Goal: Task Accomplishment & Management: Complete application form

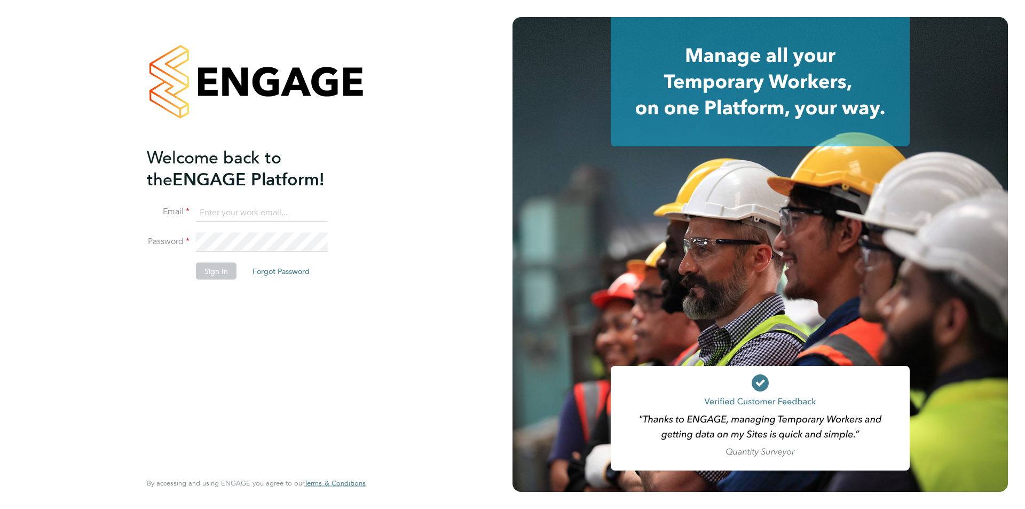
type input "[EMAIL_ADDRESS][PERSON_NAME][DOMAIN_NAME]"
click at [218, 264] on button "Sign In" at bounding box center [216, 270] width 41 height 17
click at [217, 274] on div "Sorry, we are having problems connecting to our services." at bounding box center [256, 254] width 513 height 509
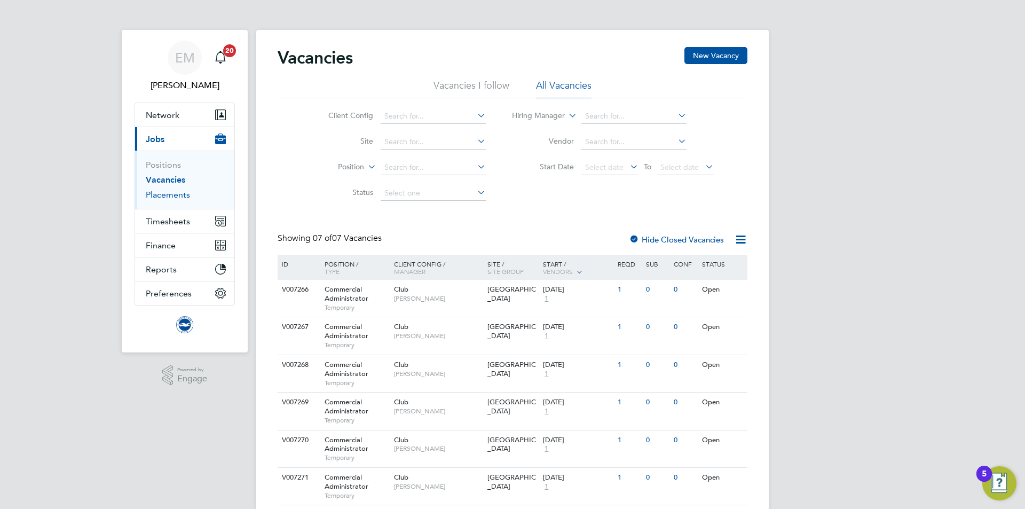
click at [185, 192] on link "Placements" at bounding box center [168, 195] width 44 height 10
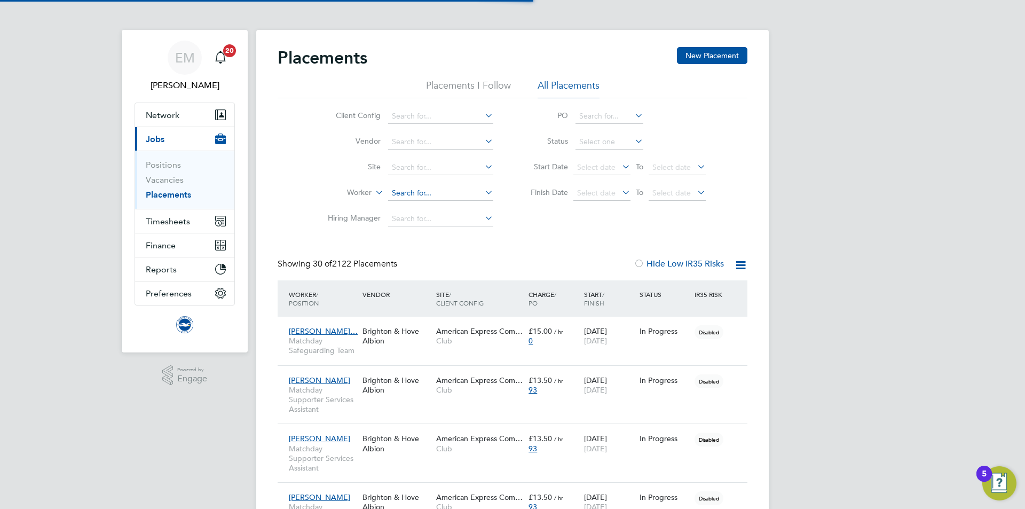
click at [421, 190] on input at bounding box center [440, 193] width 105 height 15
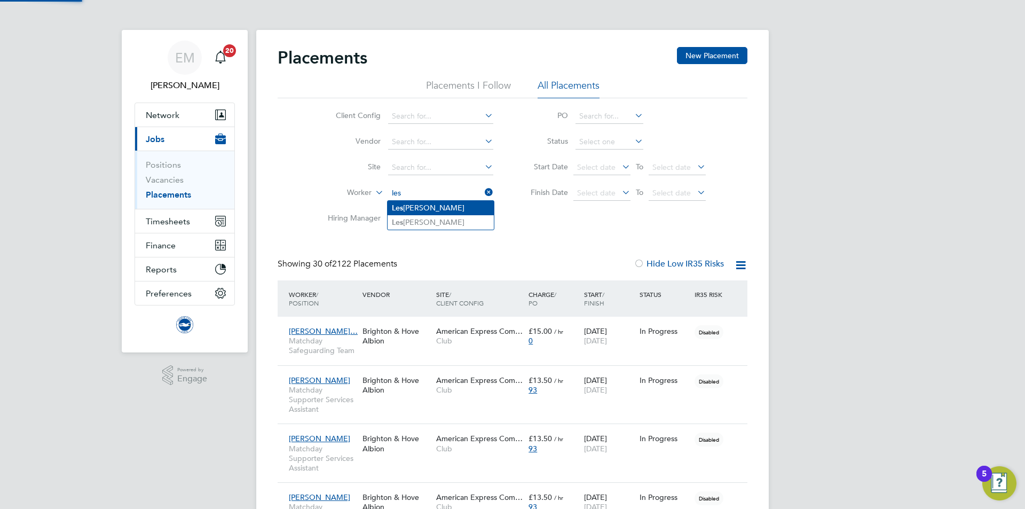
click at [412, 206] on li "[PERSON_NAME]" at bounding box center [441, 208] width 106 height 14
type input "[PERSON_NAME]"
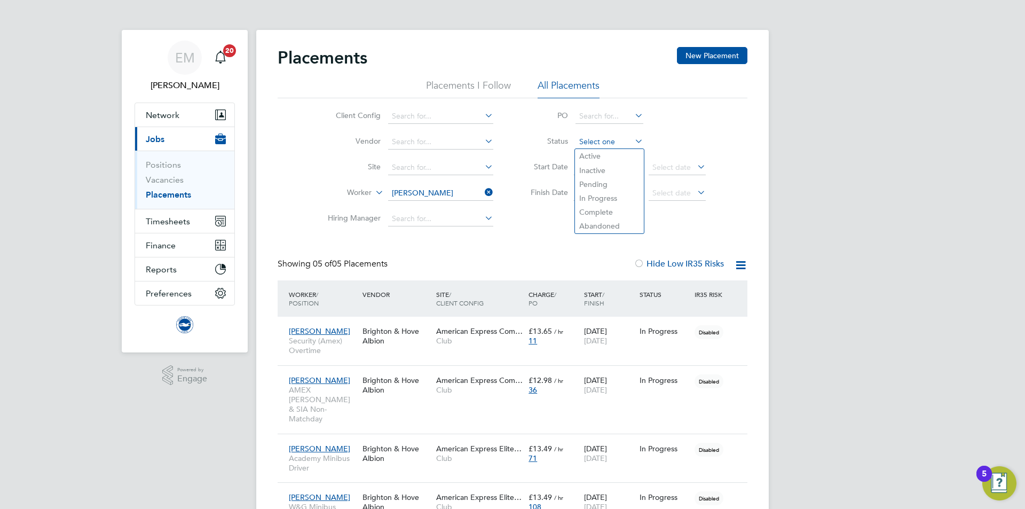
click at [610, 135] on input at bounding box center [610, 142] width 68 height 15
click at [601, 151] on li "Active" at bounding box center [609, 156] width 69 height 14
type input "Active"
click at [699, 45] on div "Placements New Placement Placements I Follow All Placements Client Config Vendo…" at bounding box center [512, 321] width 513 height 582
click at [698, 59] on button "New Placement" at bounding box center [712, 55] width 70 height 17
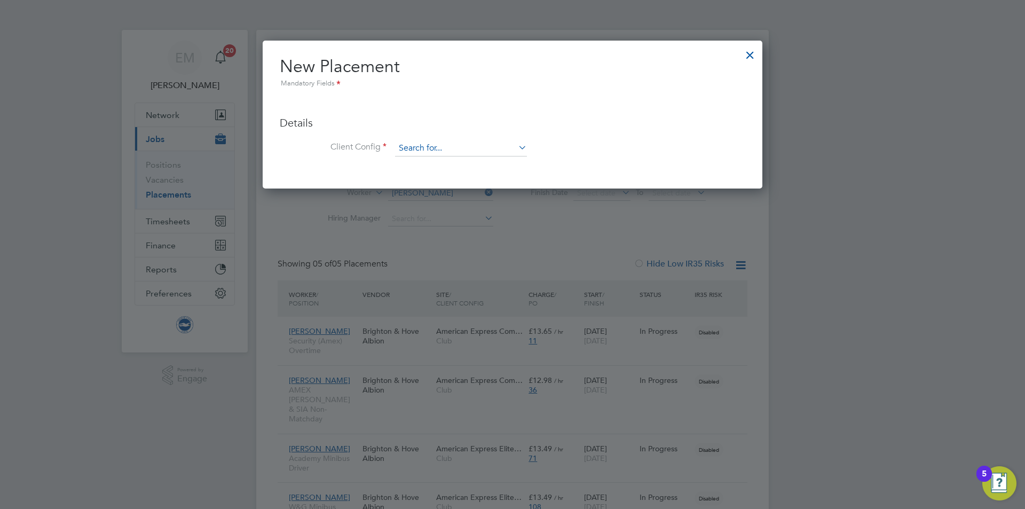
click at [491, 145] on input at bounding box center [461, 148] width 132 height 16
click at [461, 161] on li "Club" at bounding box center [461, 163] width 133 height 14
type input "Club"
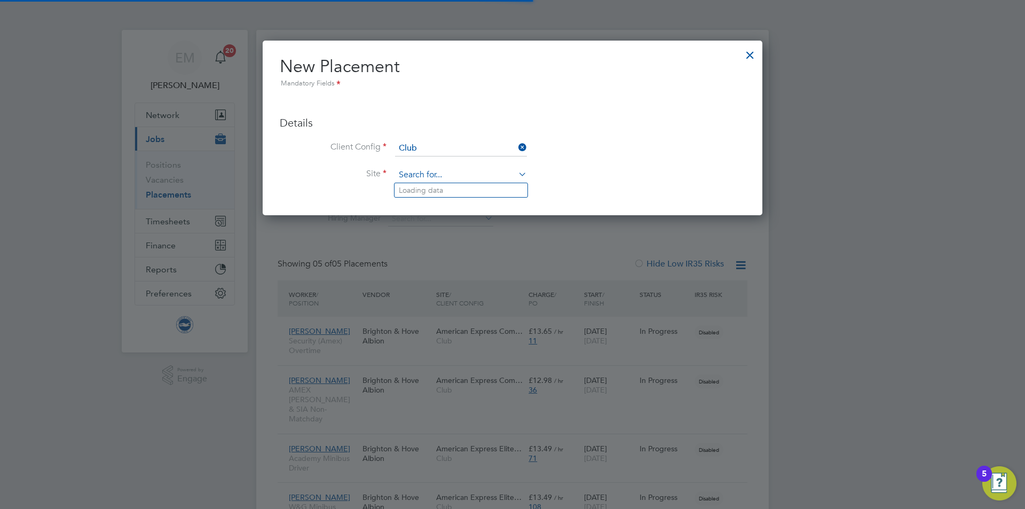
click at [452, 171] on input at bounding box center [461, 175] width 132 height 16
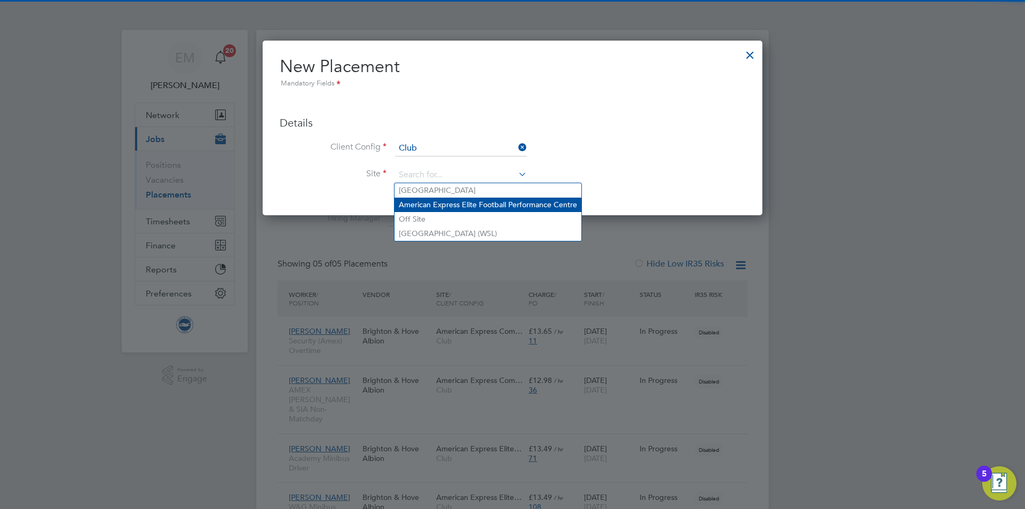
click at [462, 206] on li "American Express Elite Football Performance Centre" at bounding box center [488, 205] width 187 height 14
type input "American Express Elite Football Performance Centre"
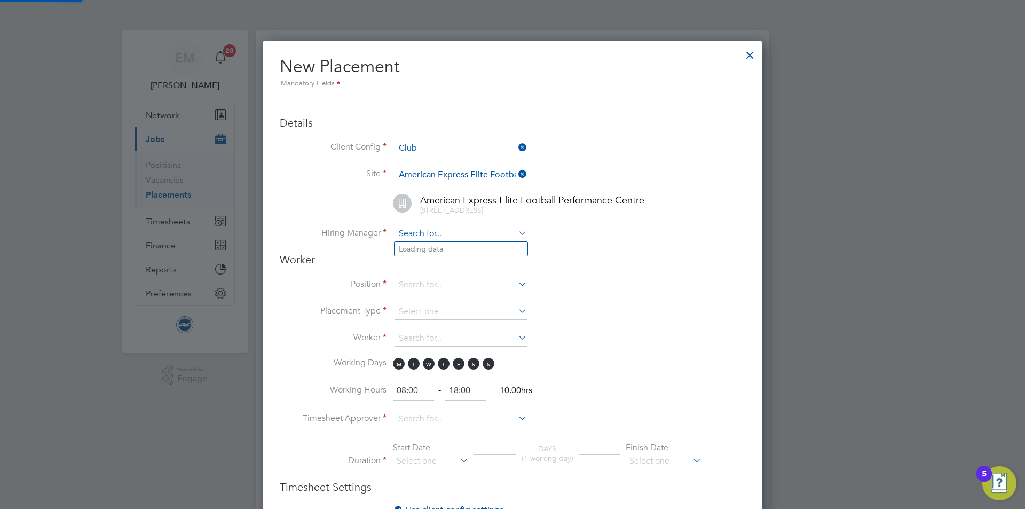
click at [413, 239] on input at bounding box center [461, 234] width 132 height 16
click at [429, 229] on input "afety" at bounding box center [461, 234] width 132 height 16
drag, startPoint x: 429, startPoint y: 234, endPoint x: 391, endPoint y: 234, distance: 37.9
click at [391, 234] on li "Hiring Manager afety" at bounding box center [513, 239] width 466 height 27
click at [433, 271] on li "Safety & Security Team" at bounding box center [461, 277] width 133 height 14
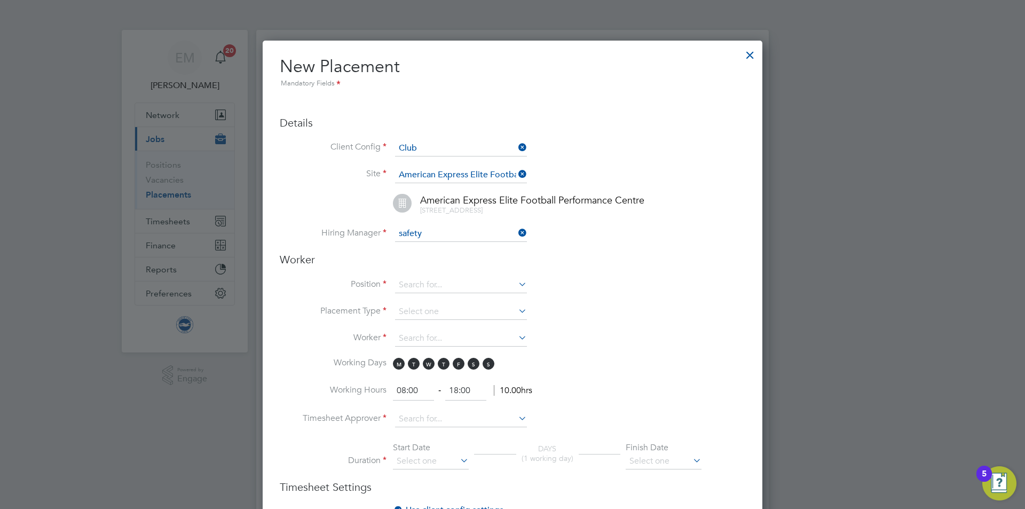
type input "Safety & Security Team"
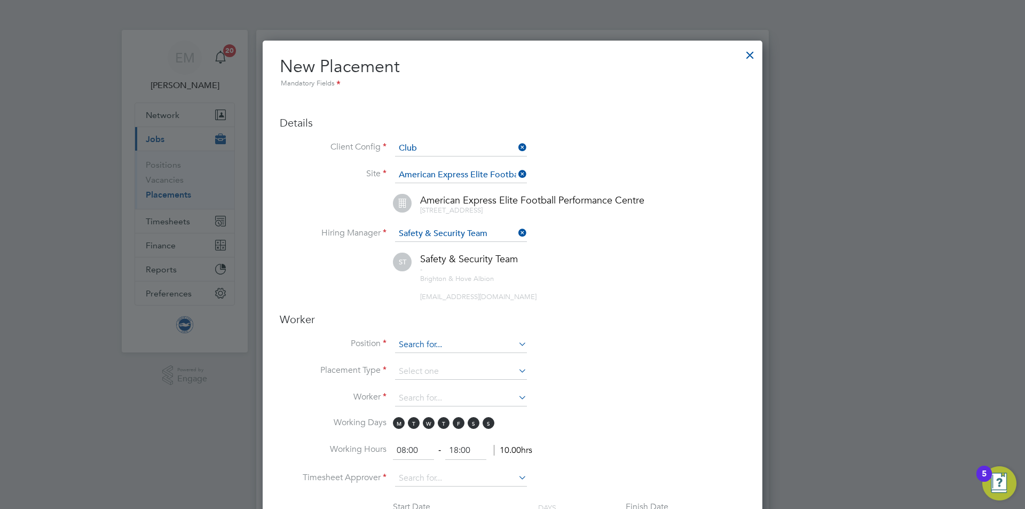
click at [442, 341] on input at bounding box center [461, 345] width 132 height 16
click at [439, 345] on input "stewrad" at bounding box center [461, 345] width 132 height 16
drag, startPoint x: 429, startPoint y: 344, endPoint x: 414, endPoint y: 344, distance: 14.9
click at [414, 344] on input "stewrad" at bounding box center [461, 345] width 132 height 16
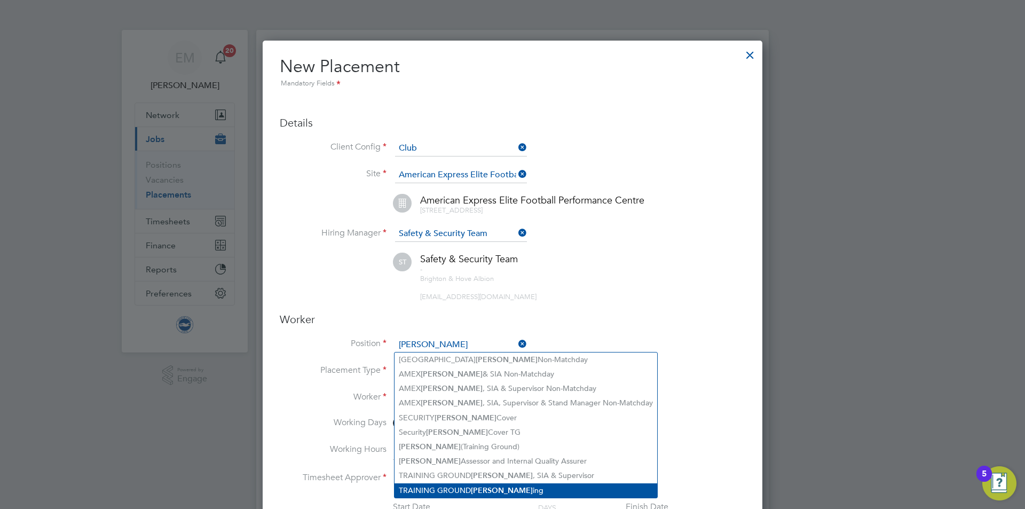
click at [531, 489] on li "TRAINING GROUND [PERSON_NAME] ing" at bounding box center [526, 490] width 263 height 14
type input "TRAINING GROUND Stewarding"
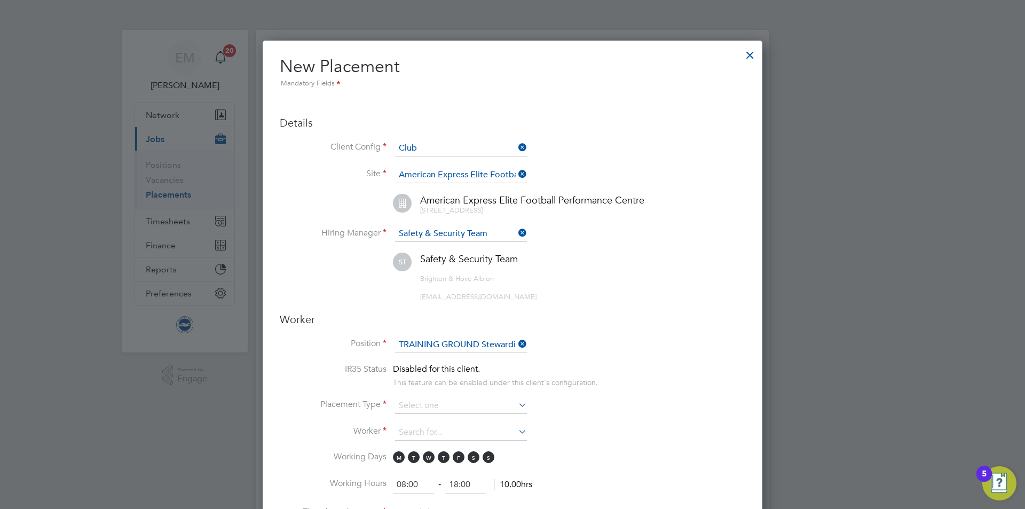
click at [440, 415] on li "Placement Type" at bounding box center [513, 411] width 466 height 27
click at [439, 411] on input at bounding box center [461, 406] width 132 height 16
click at [436, 404] on input at bounding box center [461, 406] width 132 height 16
click at [431, 418] on li "Temporary" at bounding box center [461, 420] width 133 height 14
type input "Temporary"
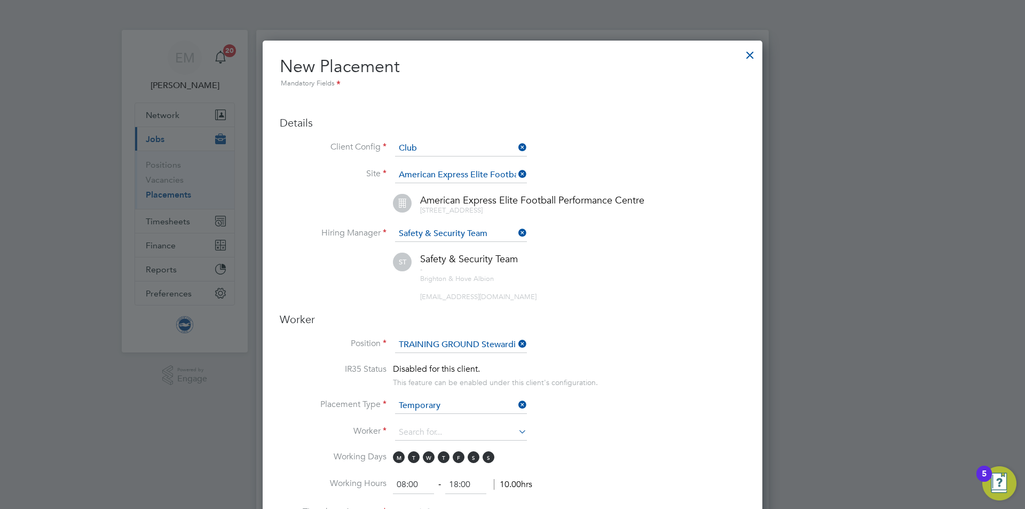
click at [427, 431] on input at bounding box center [461, 432] width 132 height 16
click at [450, 447] on li "[PERSON_NAME] (1660)" at bounding box center [461, 447] width 133 height 14
type input "[PERSON_NAME] (1660)"
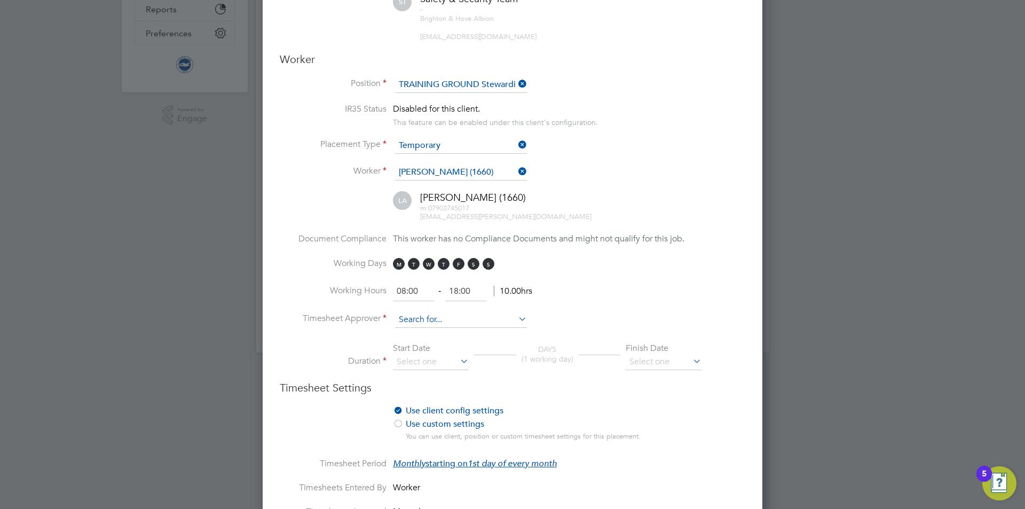
scroll to position [267, 0]
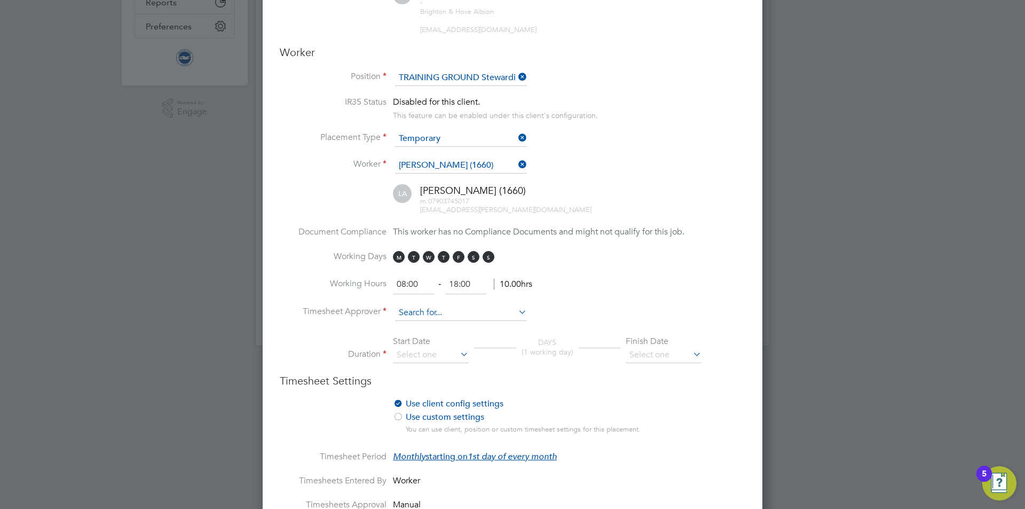
click at [423, 317] on input at bounding box center [461, 313] width 132 height 16
click at [420, 328] on b "Safety" at bounding box center [410, 327] width 22 height 9
type input "Safety & Security Team"
click at [416, 354] on input at bounding box center [431, 355] width 76 height 16
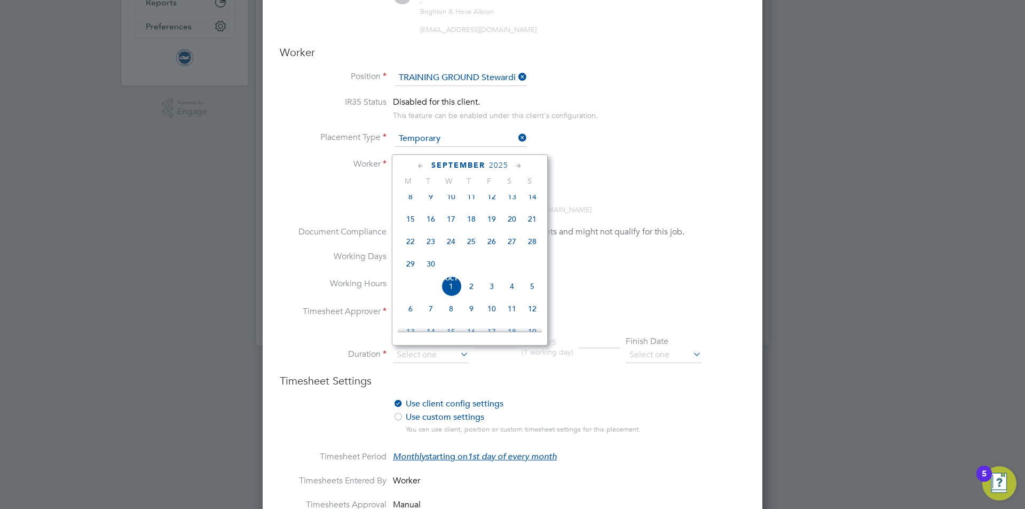
scroll to position [194, 0]
click at [409, 239] on span "[DATE]" at bounding box center [410, 236] width 20 height 20
type input "[DATE]"
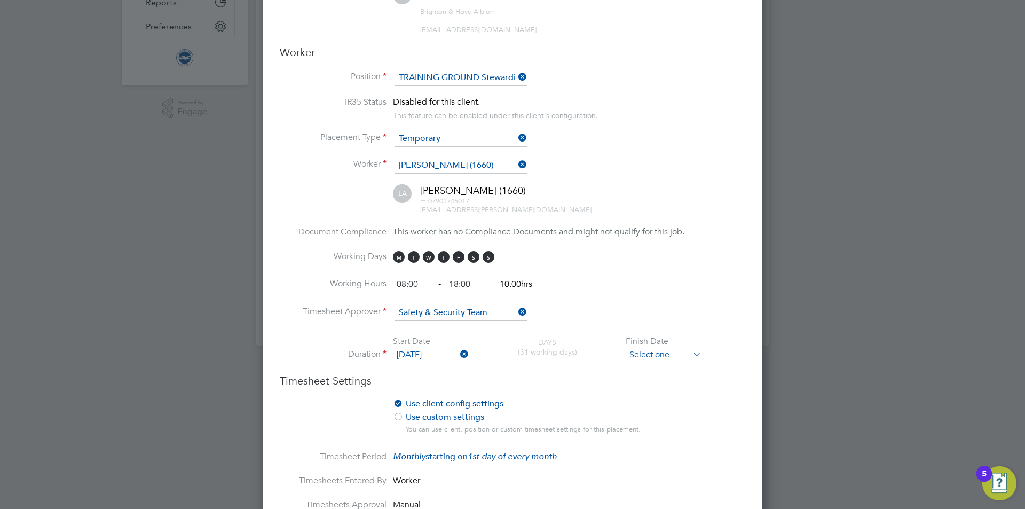
click at [669, 349] on input at bounding box center [664, 355] width 76 height 16
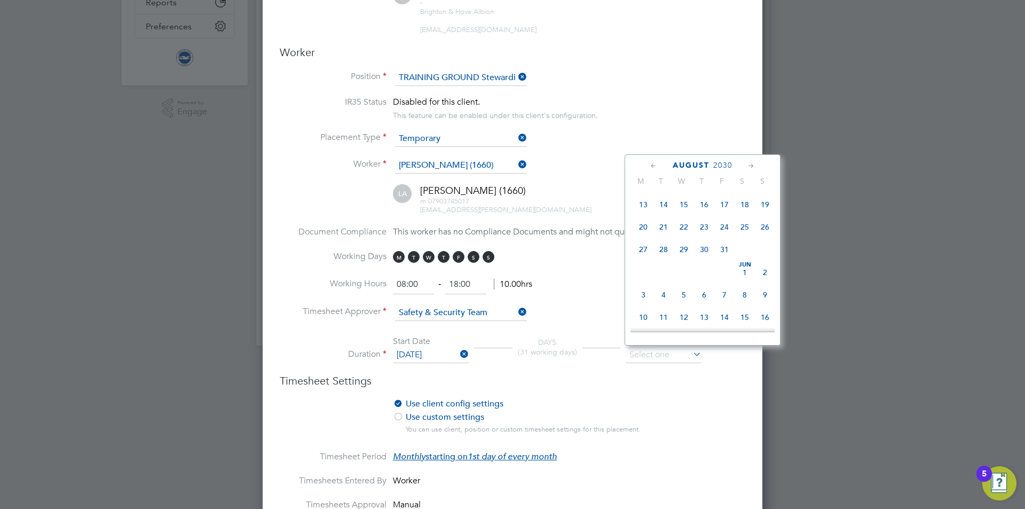
scroll to position [7244, 0]
click at [682, 82] on span "31" at bounding box center [684, 71] width 20 height 20
type input "[DATE]"
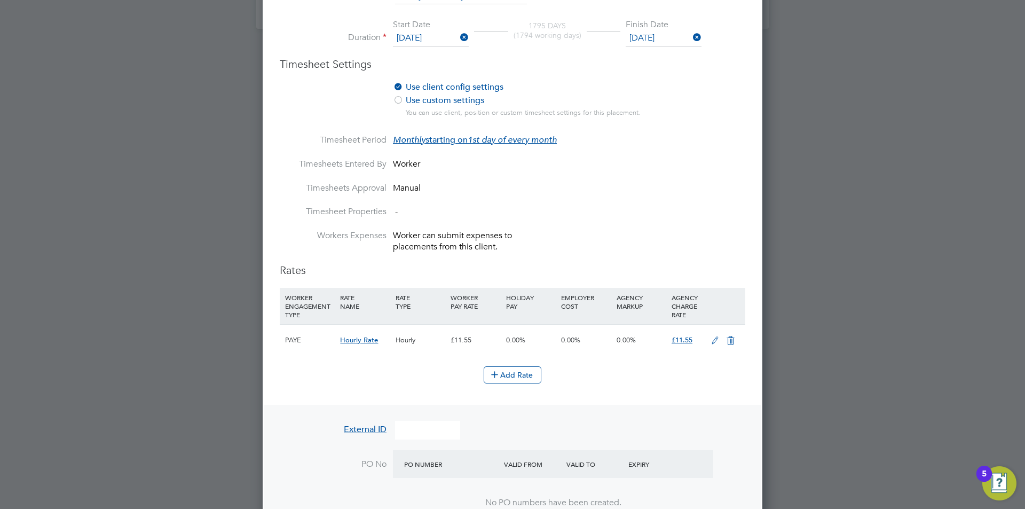
scroll to position [587, 0]
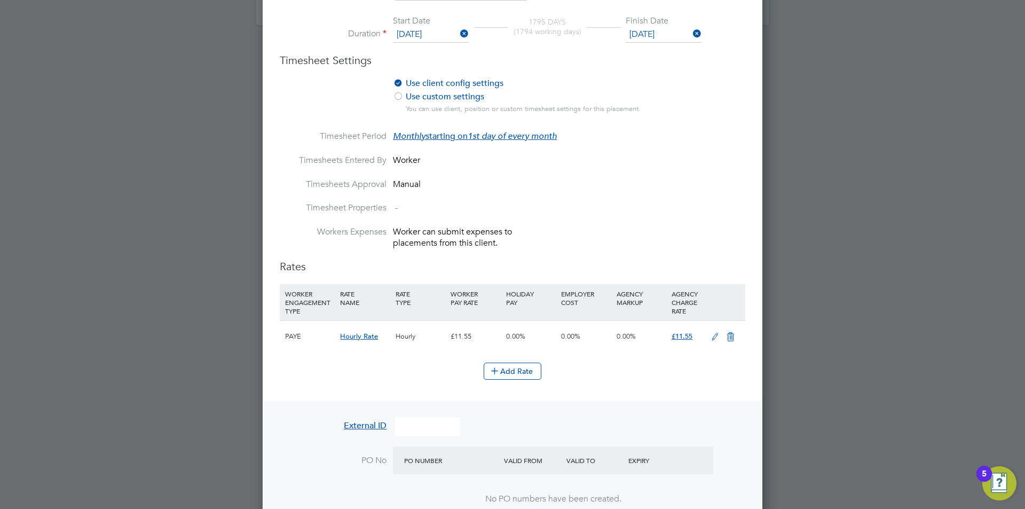
drag, startPoint x: 719, startPoint y: 336, endPoint x: 710, endPoint y: 342, distance: 11.0
click at [719, 336] on icon at bounding box center [714, 337] width 13 height 9
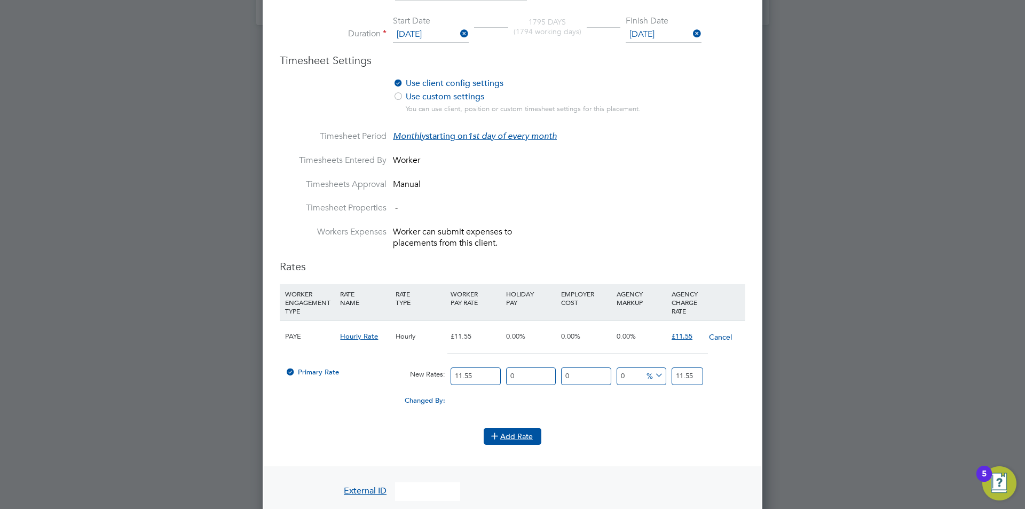
click at [514, 438] on button "Add Rate" at bounding box center [513, 436] width 58 height 17
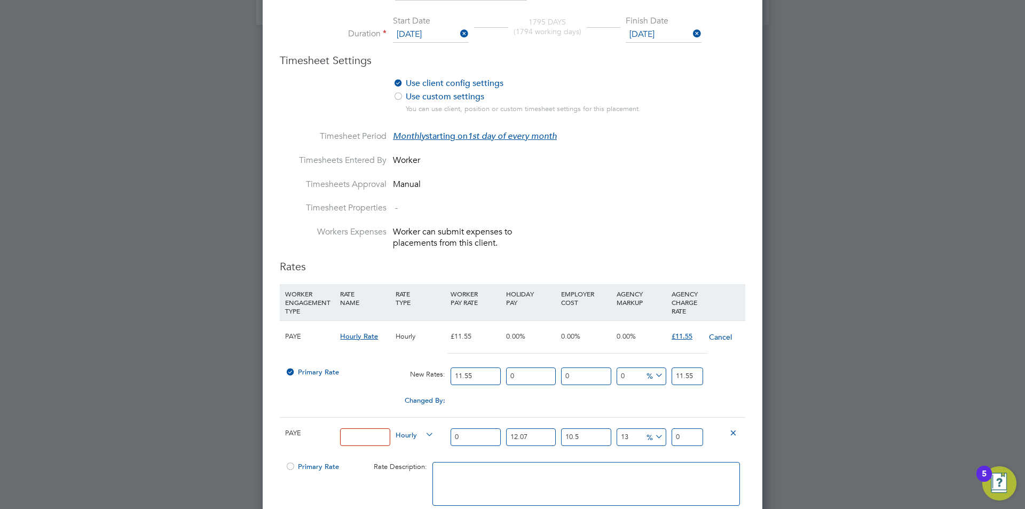
click at [376, 440] on input at bounding box center [365, 437] width 50 height 18
click at [374, 438] on input "Steward_Assessor_Rate" at bounding box center [365, 437] width 50 height 18
drag, startPoint x: 344, startPoint y: 436, endPoint x: 432, endPoint y: 442, distance: 88.9
click at [432, 442] on div "PAYE Steward_Assessor_Rate Hourly 0 12.07 n/a 10.5 n/a 13 0 % 0" at bounding box center [513, 437] width 466 height 40
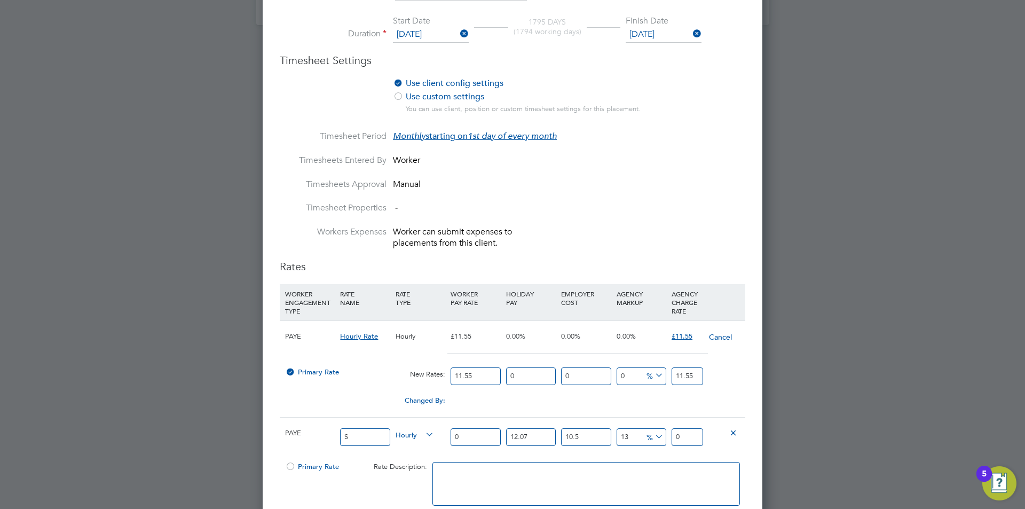
scroll to position [0, 0]
type input "STEWARDS_HOURS"
click at [463, 442] on input "0" at bounding box center [476, 437] width 50 height 18
type input "1"
type input "1.399362055"
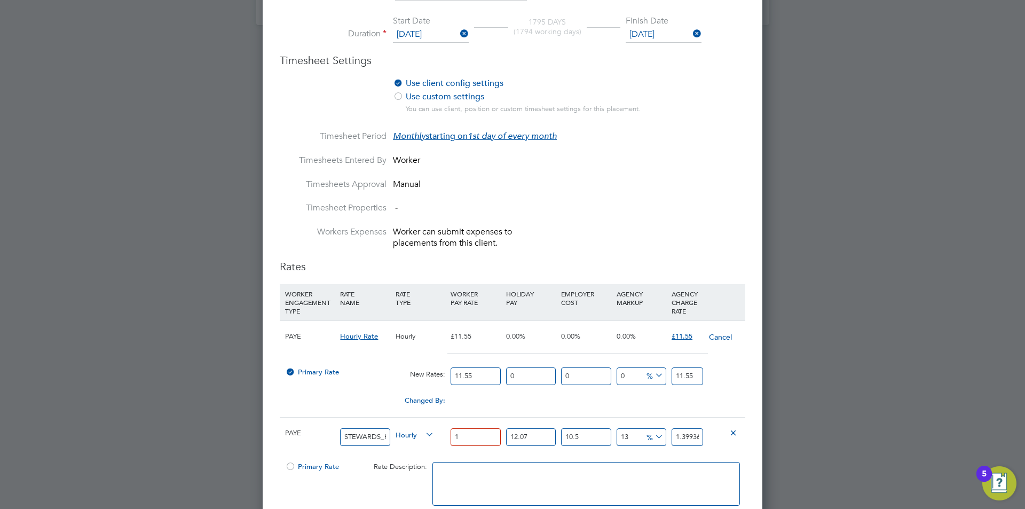
type input "12"
type input "16.79234466"
type input "12.9"
type input "18.0517705095"
type input "12.98"
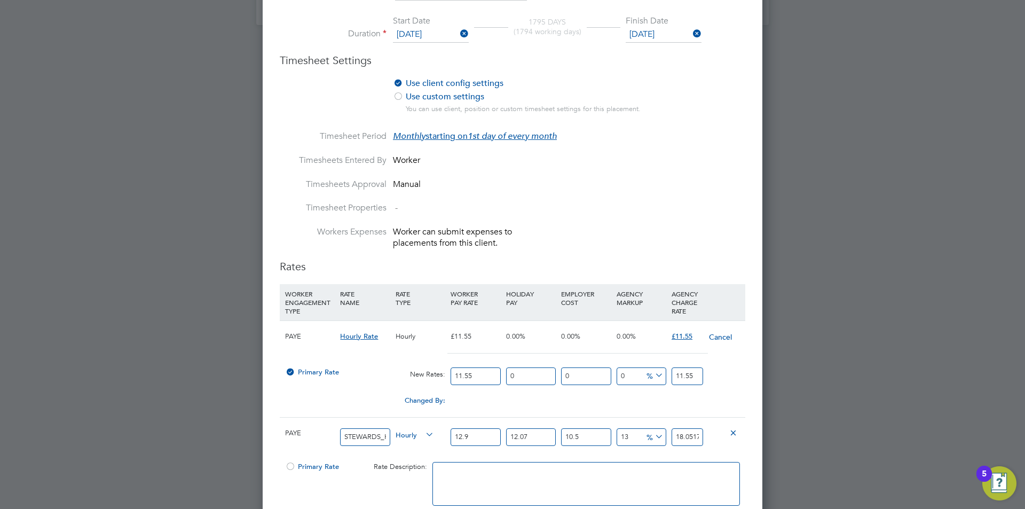
type input "18.1637194739"
type input "12.98"
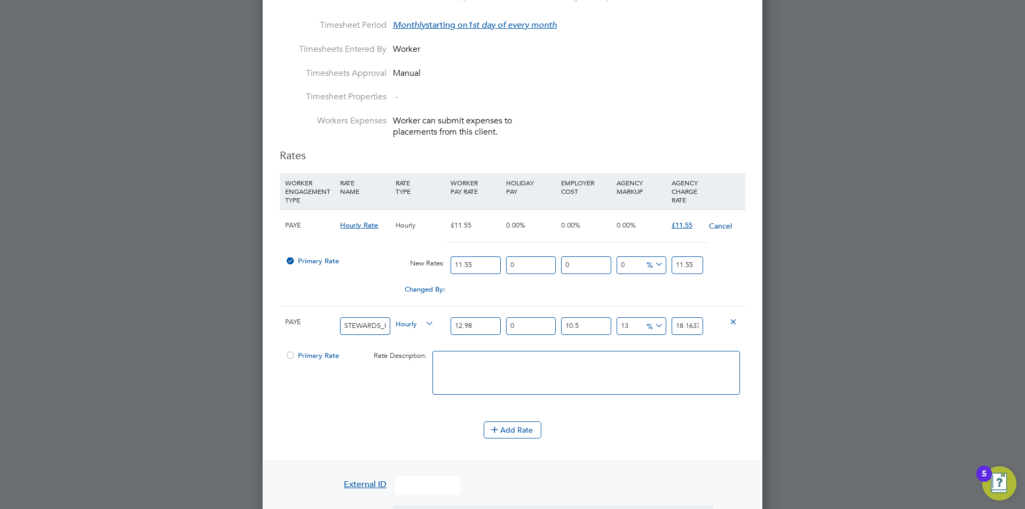
type input "0"
type input "16.207477"
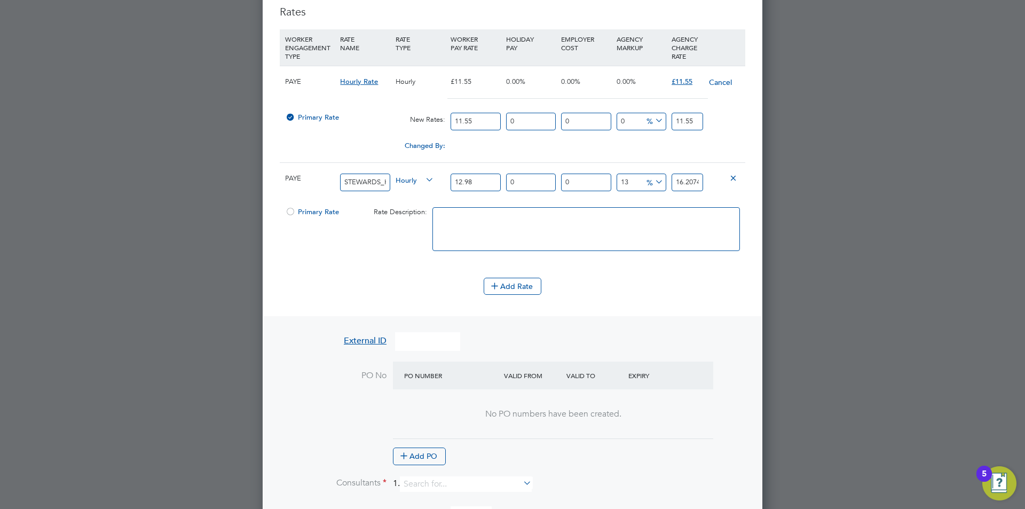
type input "0"
type input "14.6674"
type input "0"
type input "12.98"
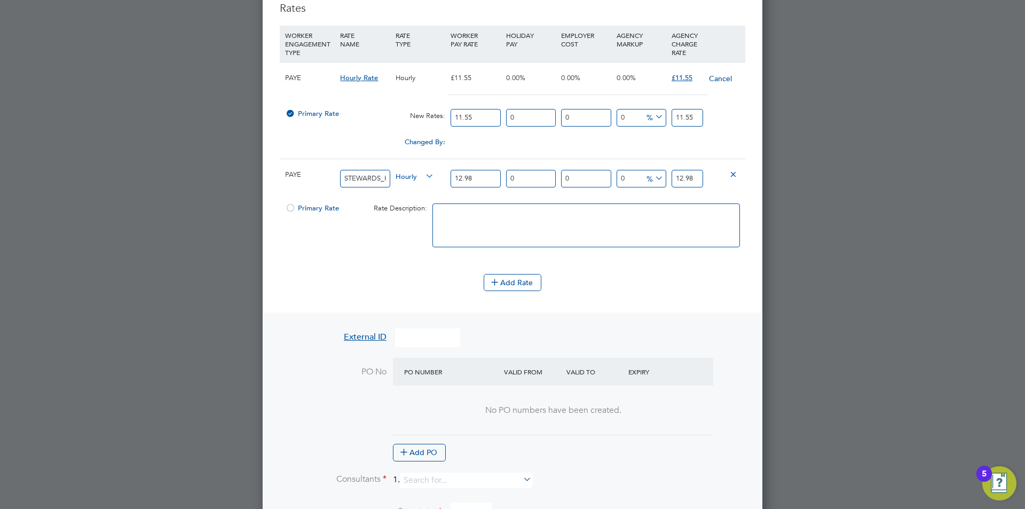
type input "0"
click at [723, 78] on button "Cancel" at bounding box center [720, 78] width 24 height 11
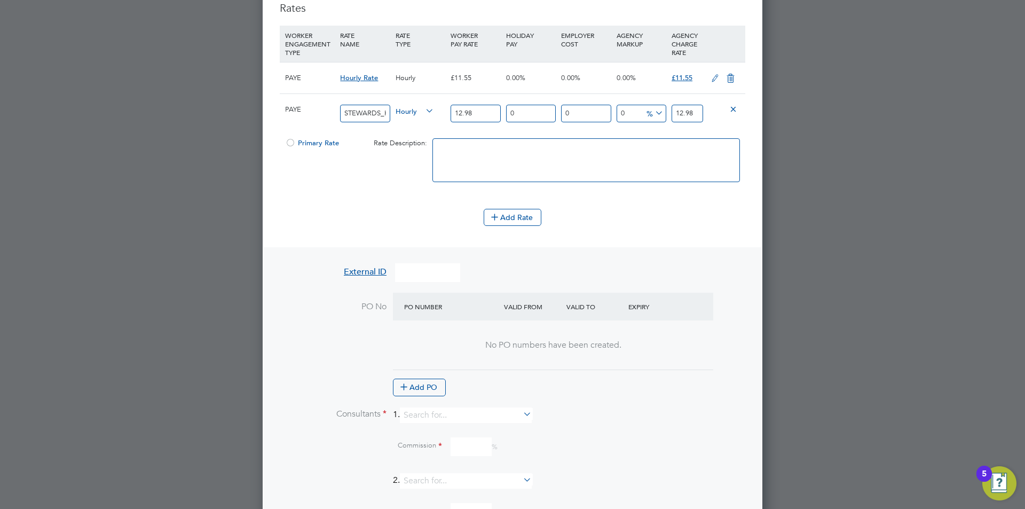
scroll to position [1463, 500]
drag, startPoint x: 289, startPoint y: 142, endPoint x: 299, endPoint y: 204, distance: 62.8
click at [289, 142] on div at bounding box center [290, 146] width 11 height 8
drag, startPoint x: 727, startPoint y: 81, endPoint x: 712, endPoint y: 92, distance: 18.4
click at [728, 82] on icon at bounding box center [730, 78] width 13 height 9
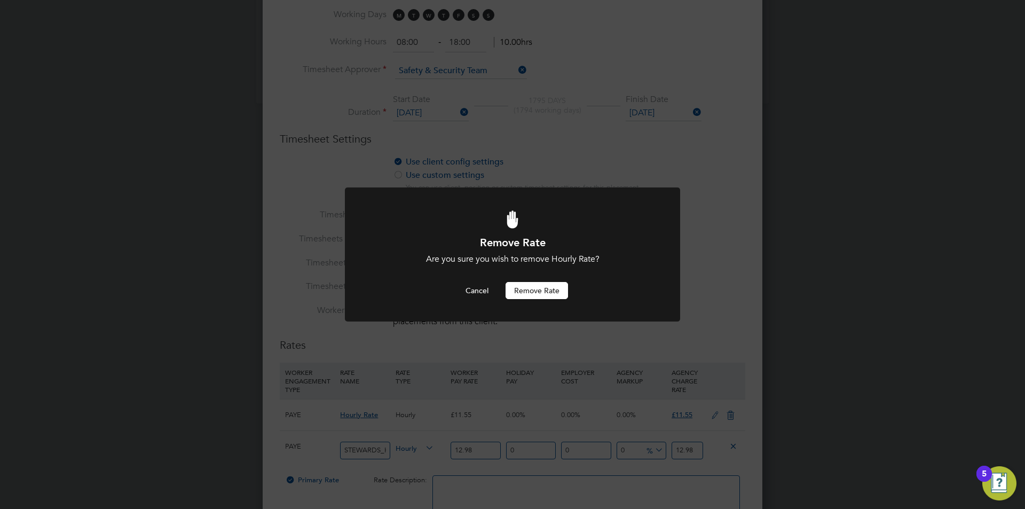
scroll to position [0, 0]
click at [537, 280] on div "Remove Rate Are you sure you wish to remove Hourly Rate? Cancel Remove rate" at bounding box center [513, 267] width 278 height 64
click at [538, 290] on button "Remove rate" at bounding box center [537, 290] width 62 height 17
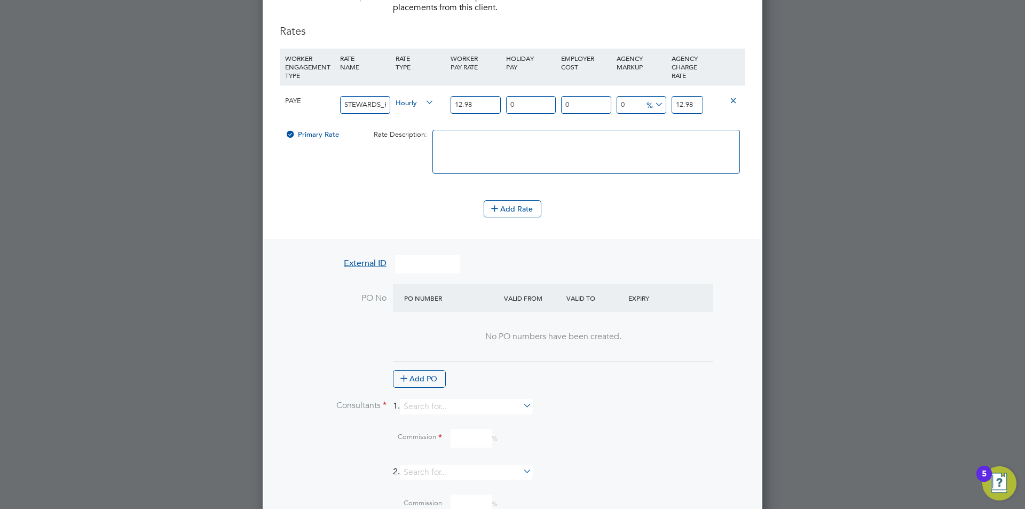
scroll to position [936, 0]
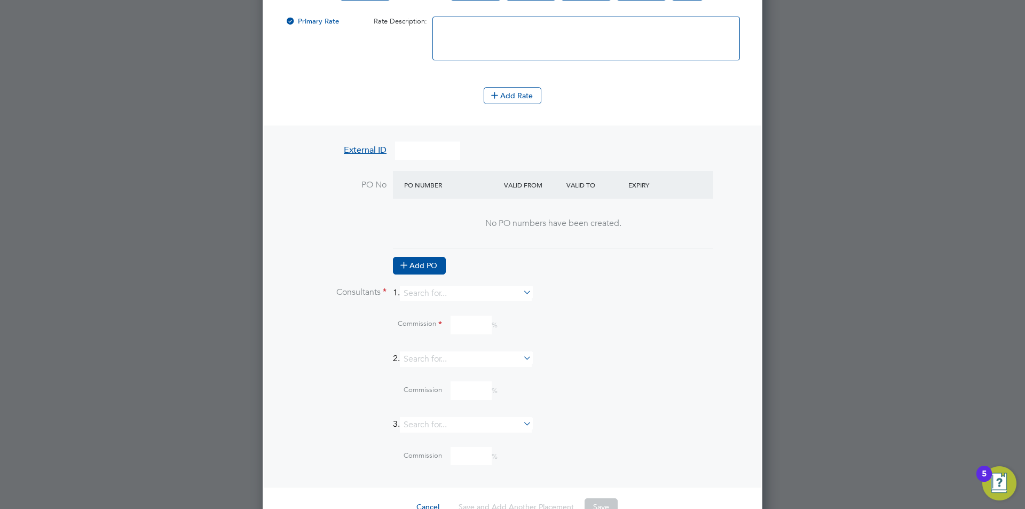
click at [420, 264] on button "Add PO" at bounding box center [419, 265] width 53 height 17
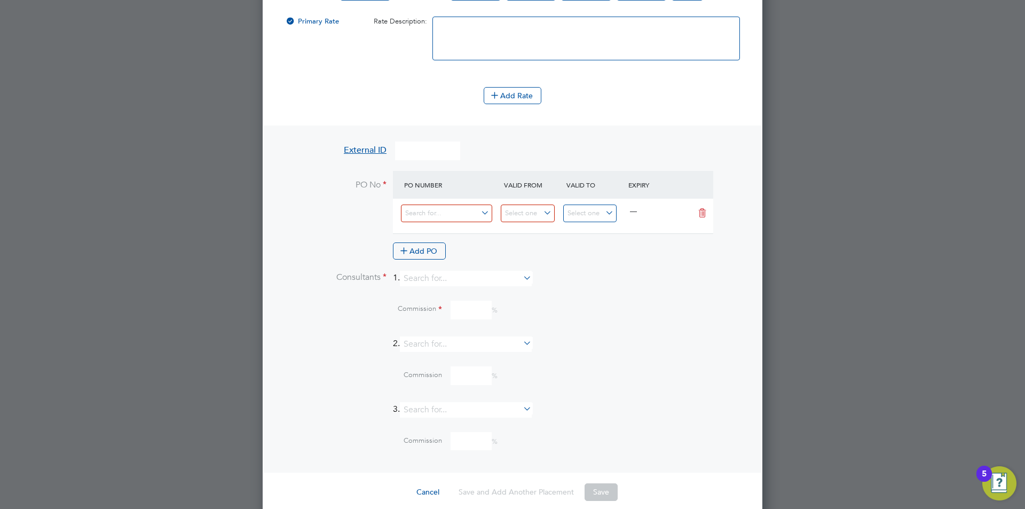
scroll to position [5, 5]
click at [442, 208] on input at bounding box center [446, 213] width 91 height 18
click at [439, 241] on li "0" at bounding box center [446, 242] width 92 height 14
type input "[DATE]"
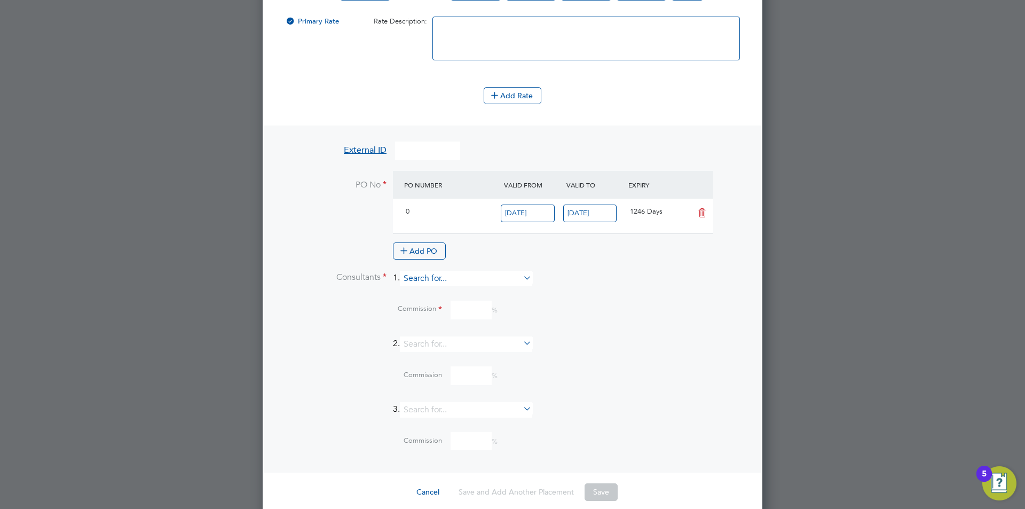
click at [451, 280] on input at bounding box center [466, 278] width 132 height 15
click at [452, 333] on li "Ed yta [PERSON_NAME]" at bounding box center [470, 334] width 133 height 14
type input "[PERSON_NAME]"
drag, startPoint x: 464, startPoint y: 344, endPoint x: 469, endPoint y: 357, distance: 14.0
click at [464, 344] on input at bounding box center [471, 349] width 41 height 19
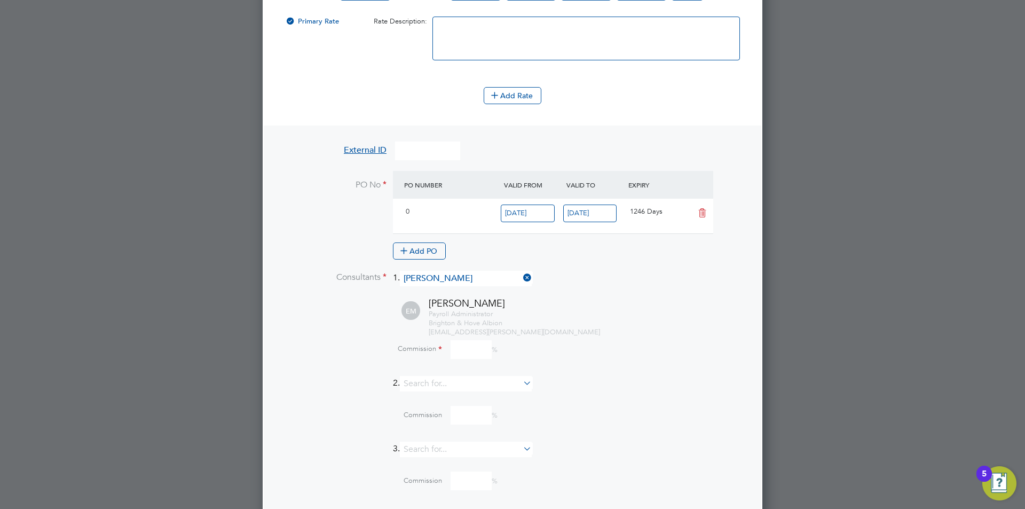
type input "0"
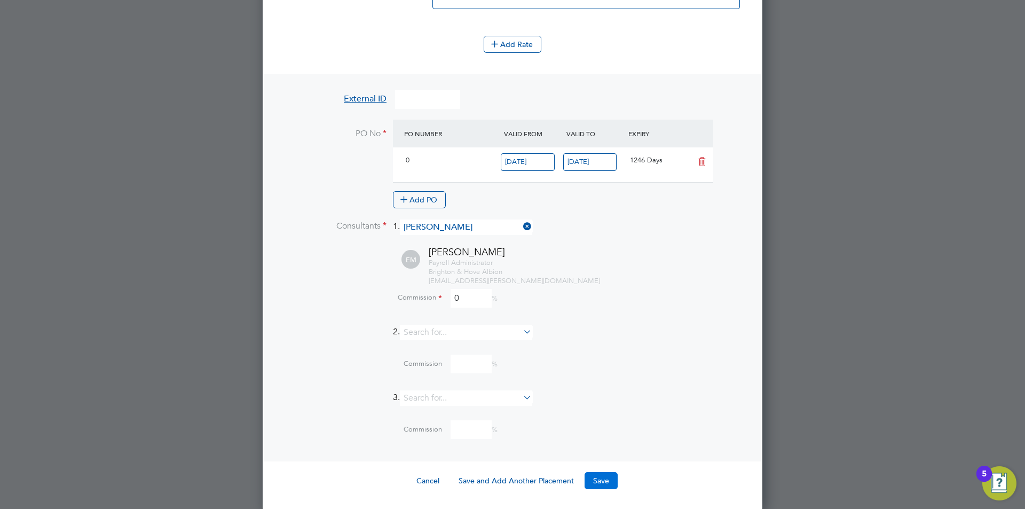
click at [602, 482] on button "Save" at bounding box center [601, 480] width 33 height 17
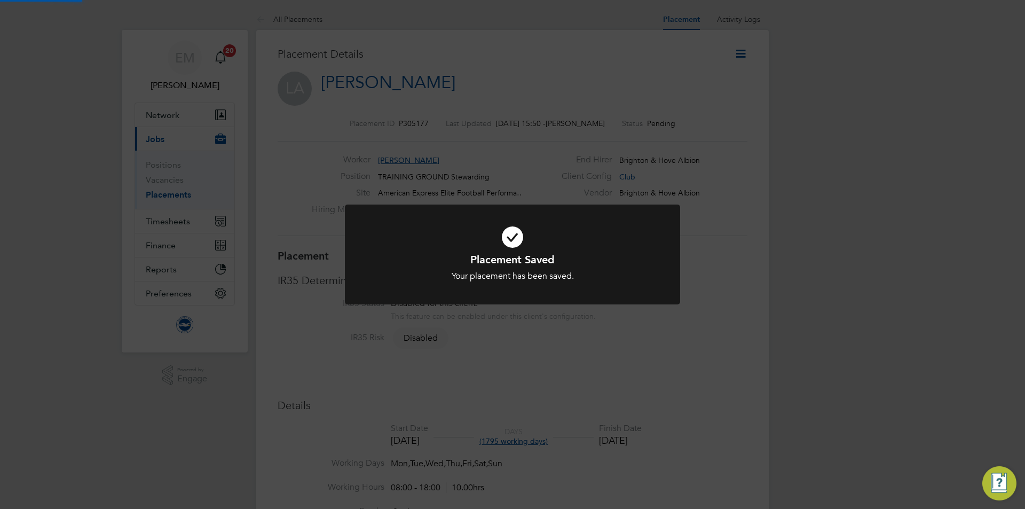
click at [702, 216] on div "Placement Saved Your placement has been saved. Cancel Okay" at bounding box center [512, 254] width 1025 height 509
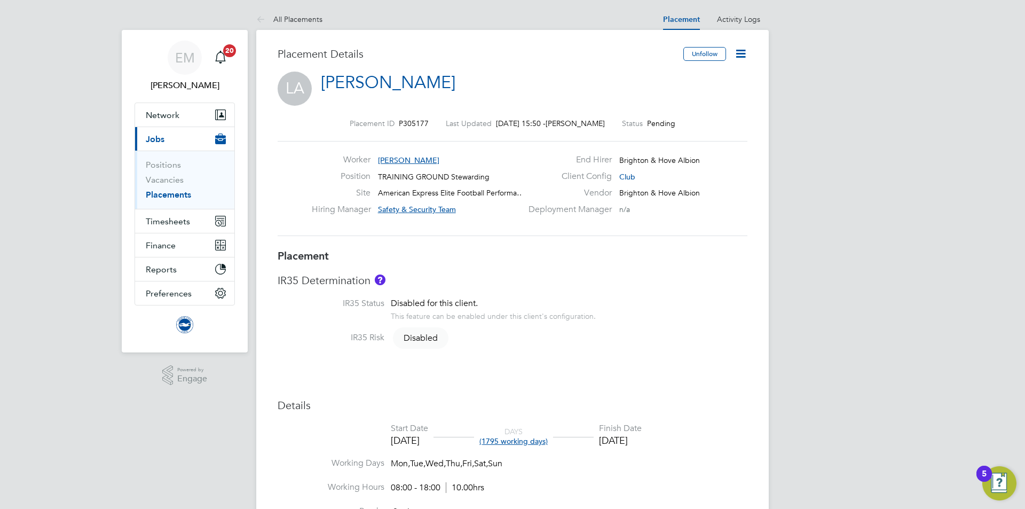
click at [738, 52] on icon at bounding box center [740, 53] width 13 height 13
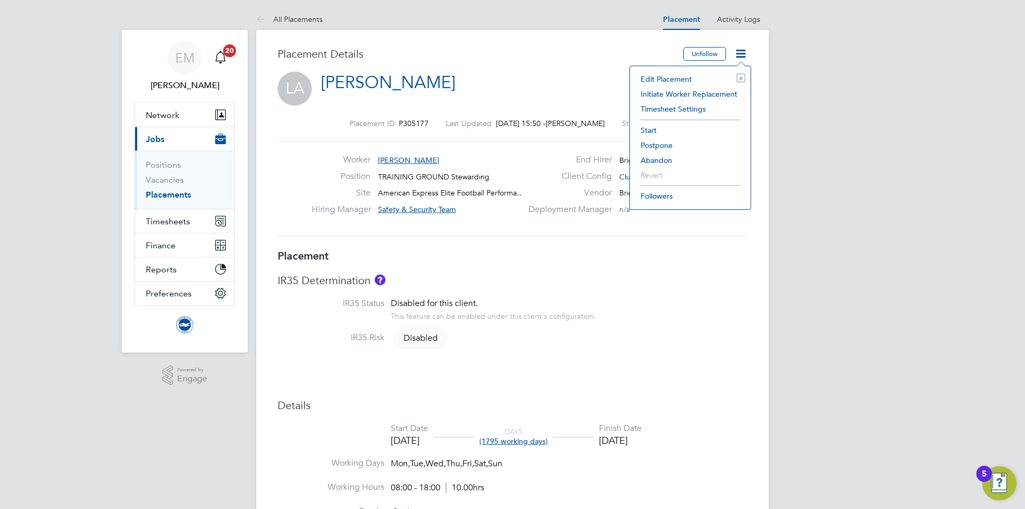
click at [645, 131] on li "Start" at bounding box center [690, 130] width 110 height 15
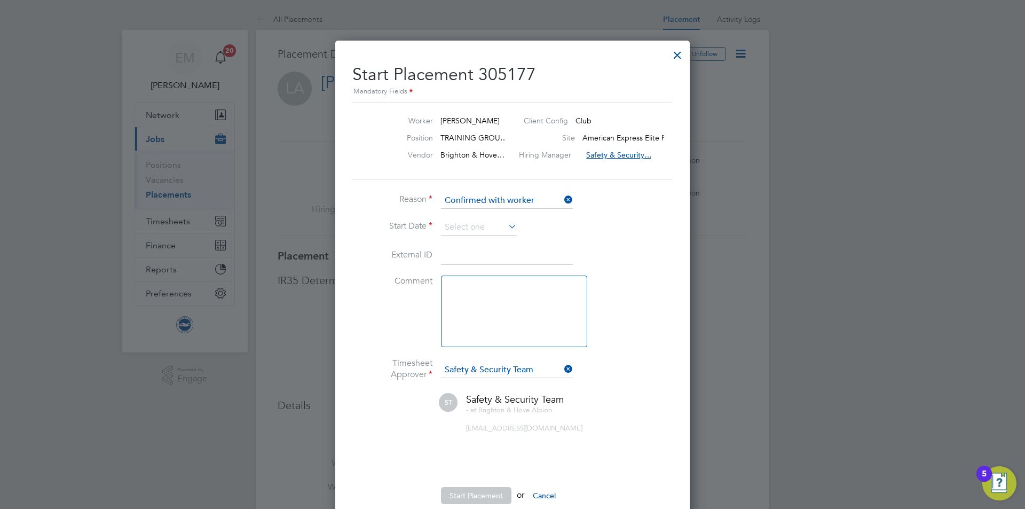
click at [440, 218] on li "Reason Confirmed with worker" at bounding box center [512, 206] width 320 height 27
click at [452, 225] on input at bounding box center [479, 227] width 76 height 16
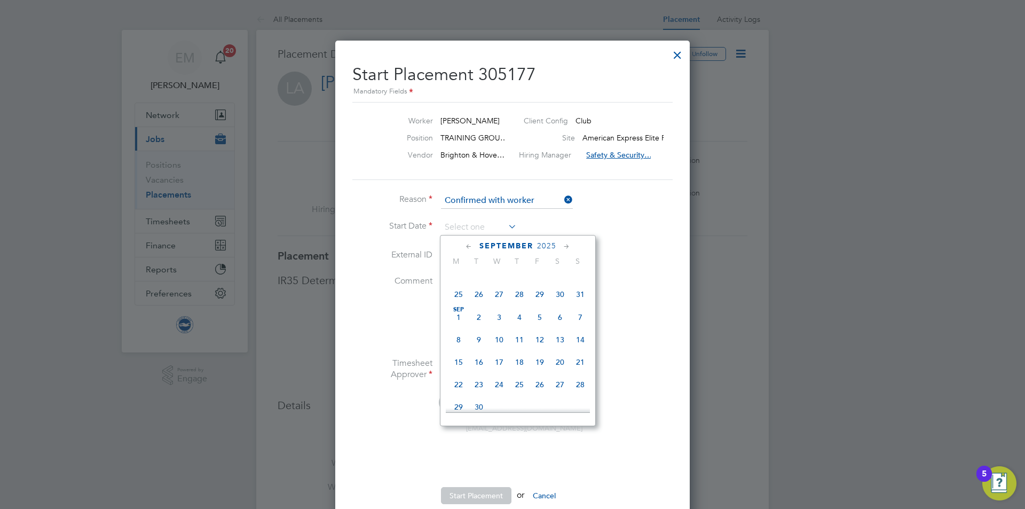
click at [455, 312] on span "Sep" at bounding box center [458, 309] width 20 height 5
type input "[DATE]"
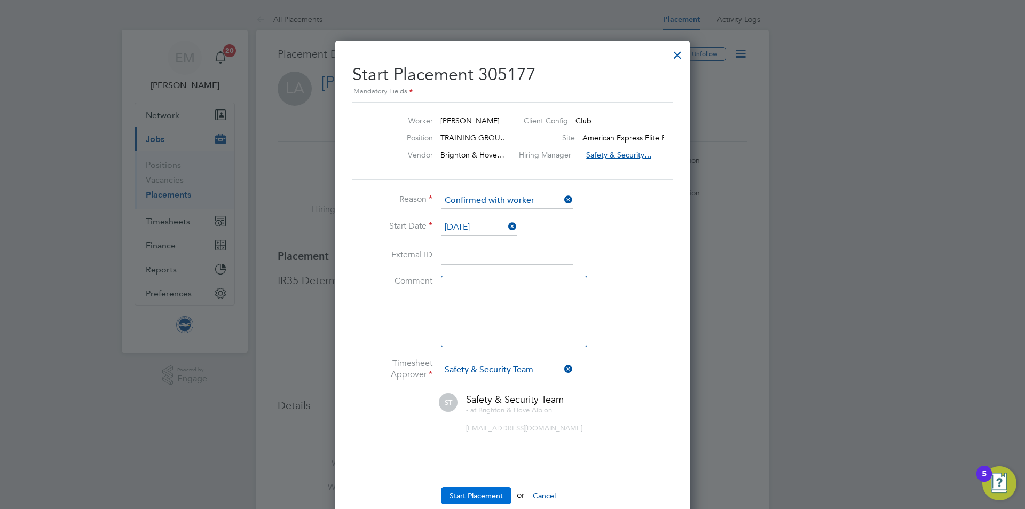
click at [482, 498] on button "Start Placement" at bounding box center [476, 495] width 70 height 17
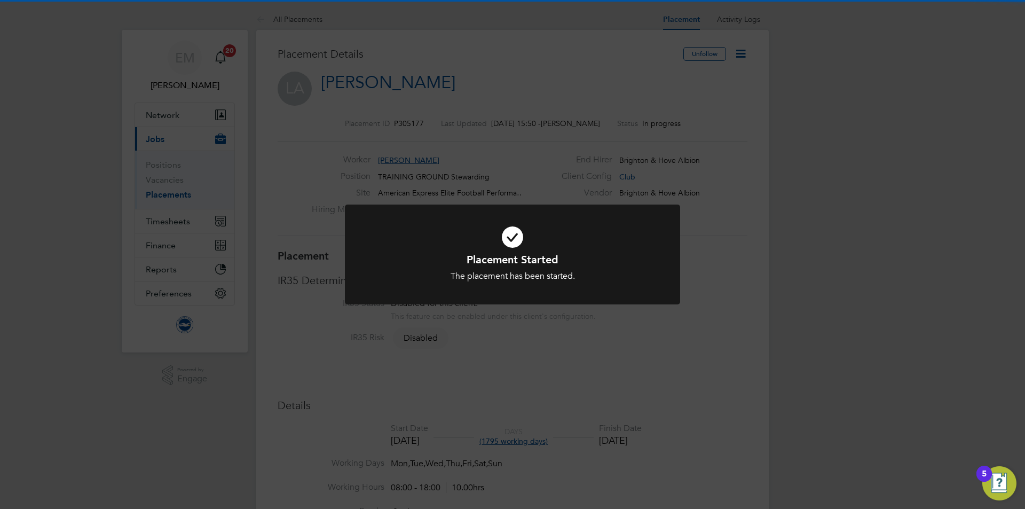
click at [573, 376] on div "Placement Started The placement has been started. Cancel Okay" at bounding box center [512, 254] width 1025 height 509
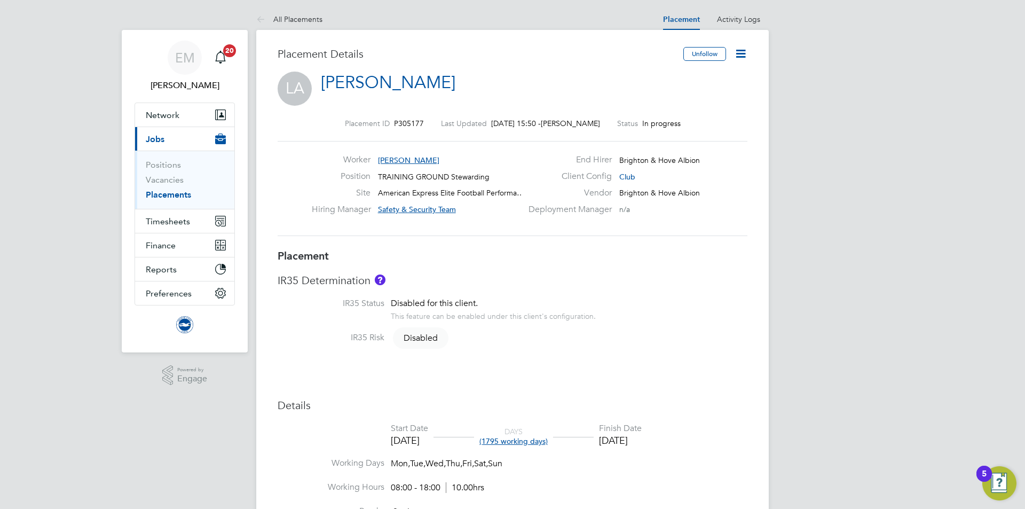
click at [739, 51] on icon at bounding box center [740, 53] width 13 height 13
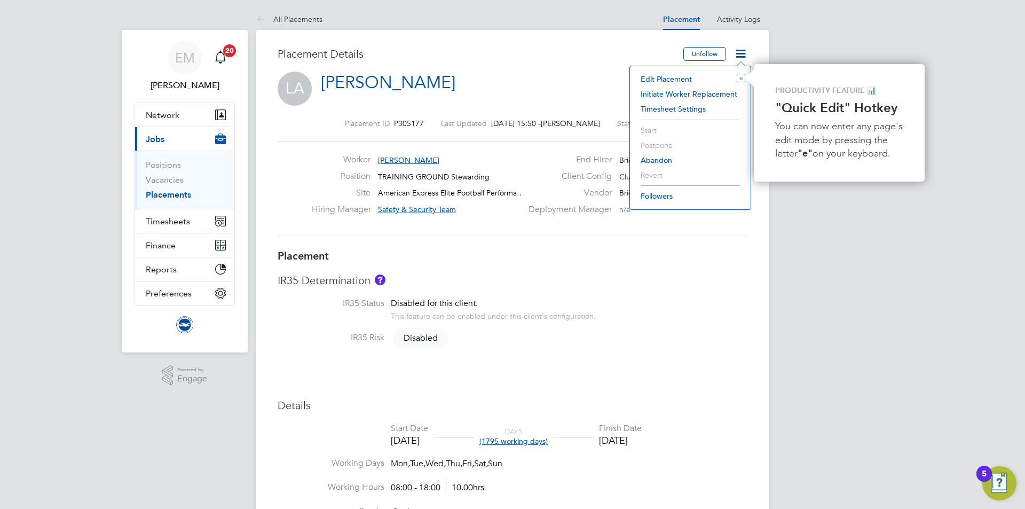
click at [713, 274] on h3 "IR35 Determination" at bounding box center [513, 280] width 470 height 14
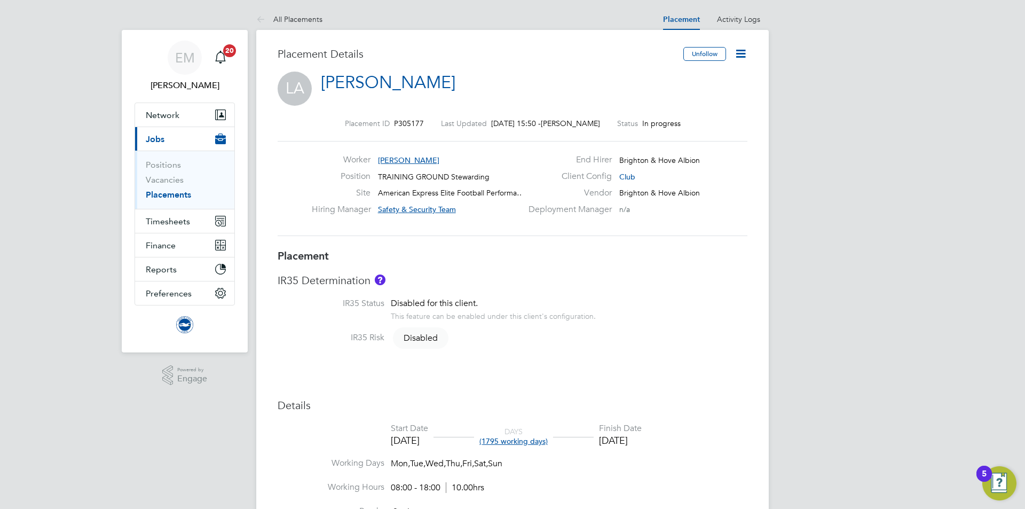
click at [737, 57] on icon at bounding box center [740, 53] width 13 height 13
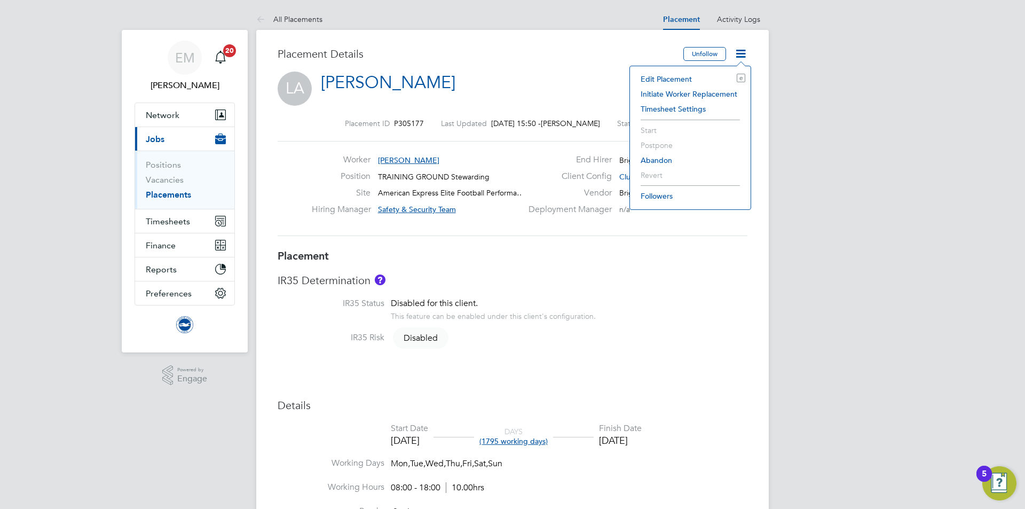
click at [682, 294] on div "IR35 Determination IR35 Status Disabled for this client. This feature can be en…" at bounding box center [513, 314] width 470 height 83
